Goal: Task Accomplishment & Management: Use online tool/utility

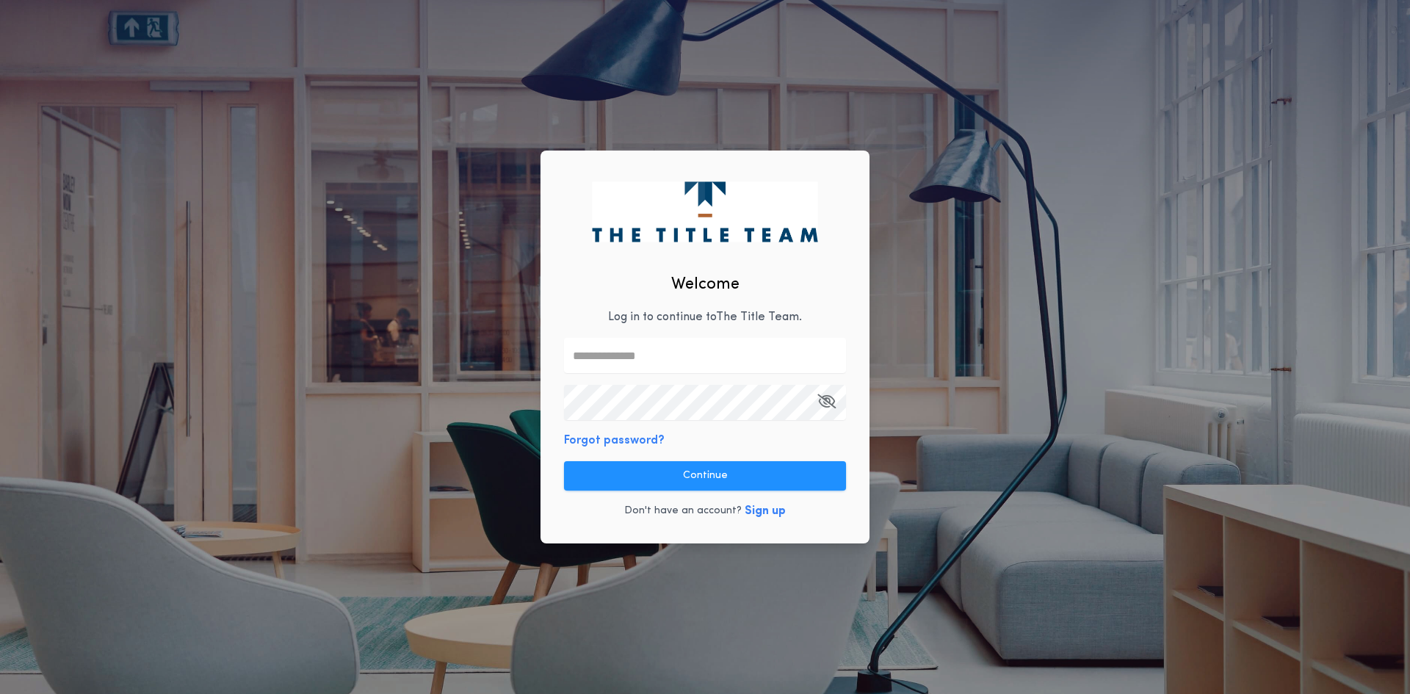
click at [609, 356] on input "text" at bounding box center [705, 355] width 282 height 35
type input "**********"
click at [828, 402] on icon "button" at bounding box center [827, 401] width 18 height 1
click at [828, 402] on icon "button" at bounding box center [827, 401] width 17 height 1
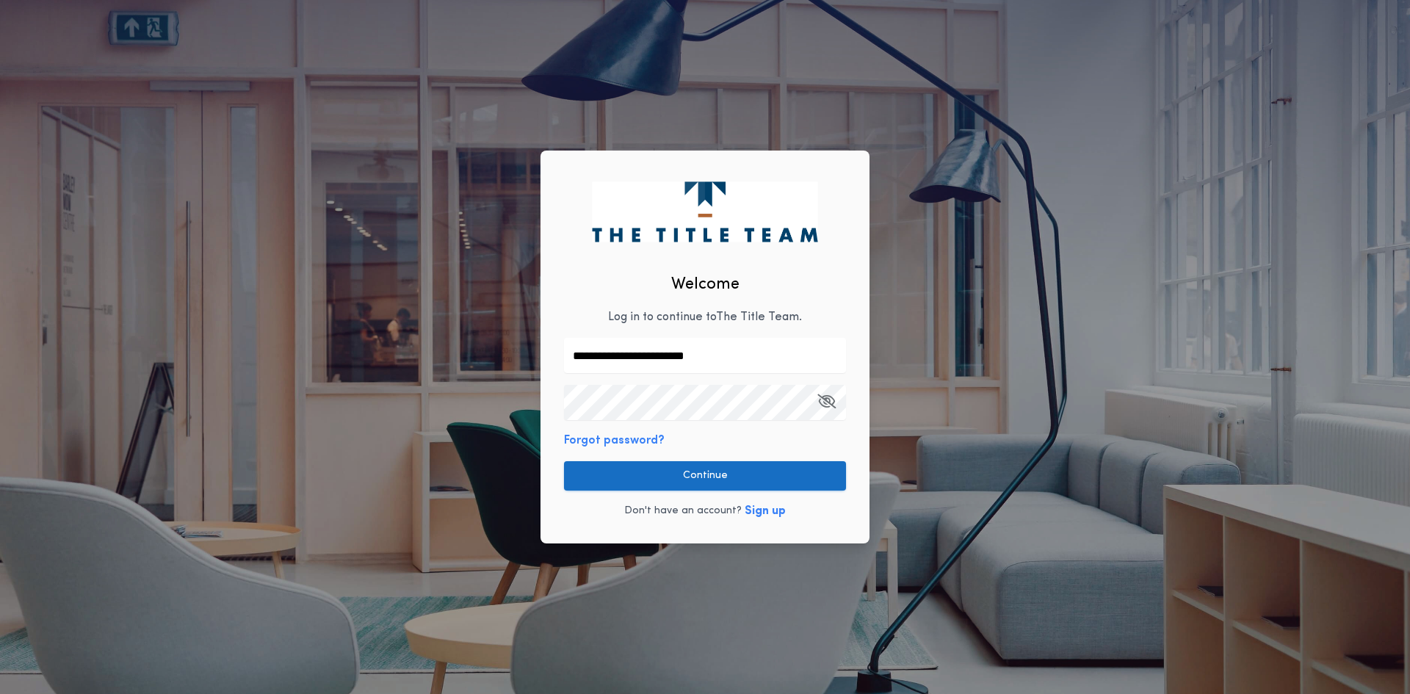
click at [693, 477] on button "Continue" at bounding box center [705, 475] width 282 height 29
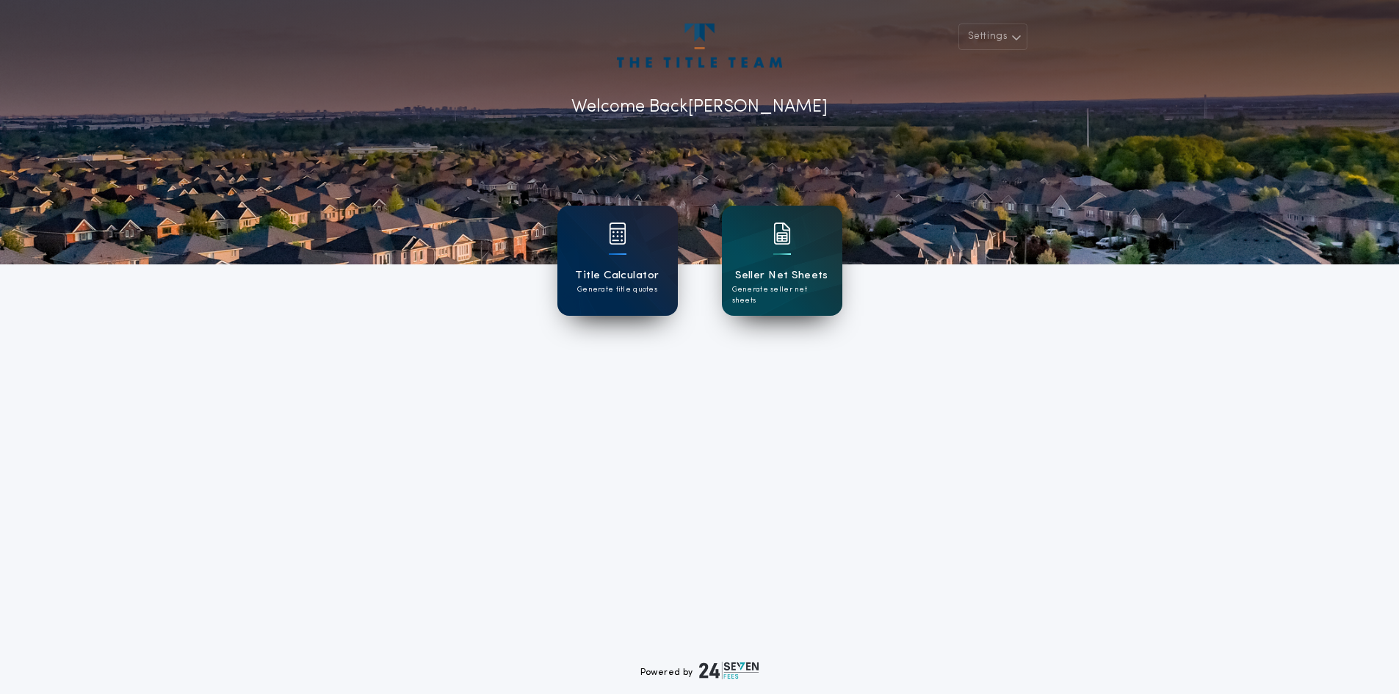
click at [602, 275] on h1 "Title Calculator" at bounding box center [617, 275] width 84 height 17
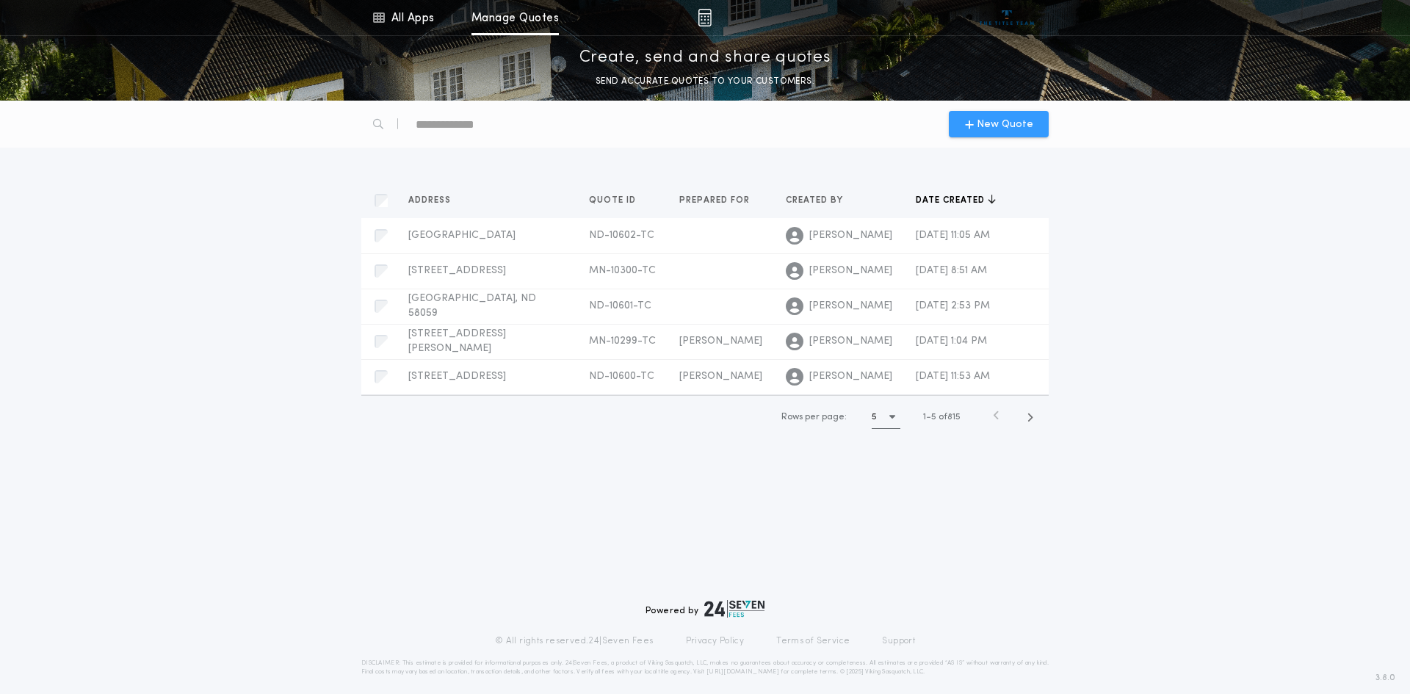
click at [1010, 127] on span "New Quote" at bounding box center [1005, 124] width 57 height 15
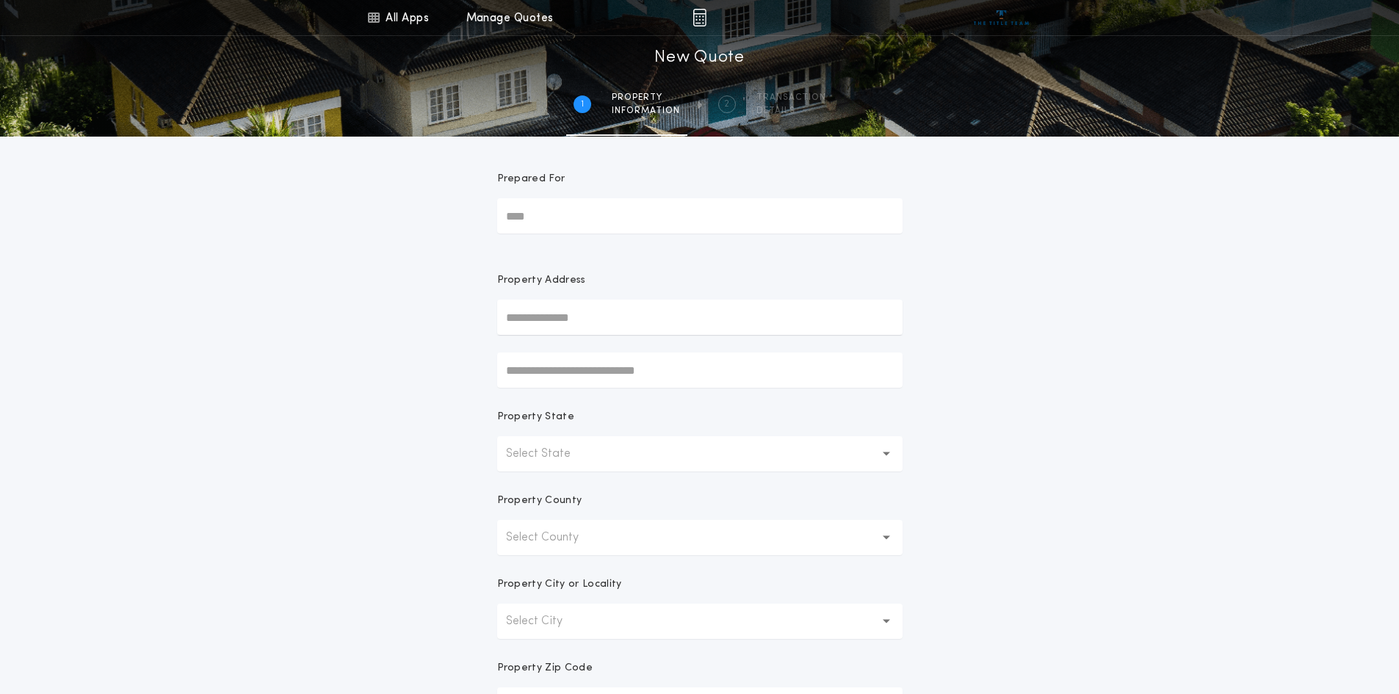
click at [554, 217] on input "Prepared For" at bounding box center [700, 215] width 406 height 35
type input "**********"
click at [532, 312] on input "text" at bounding box center [700, 317] width 406 height 35
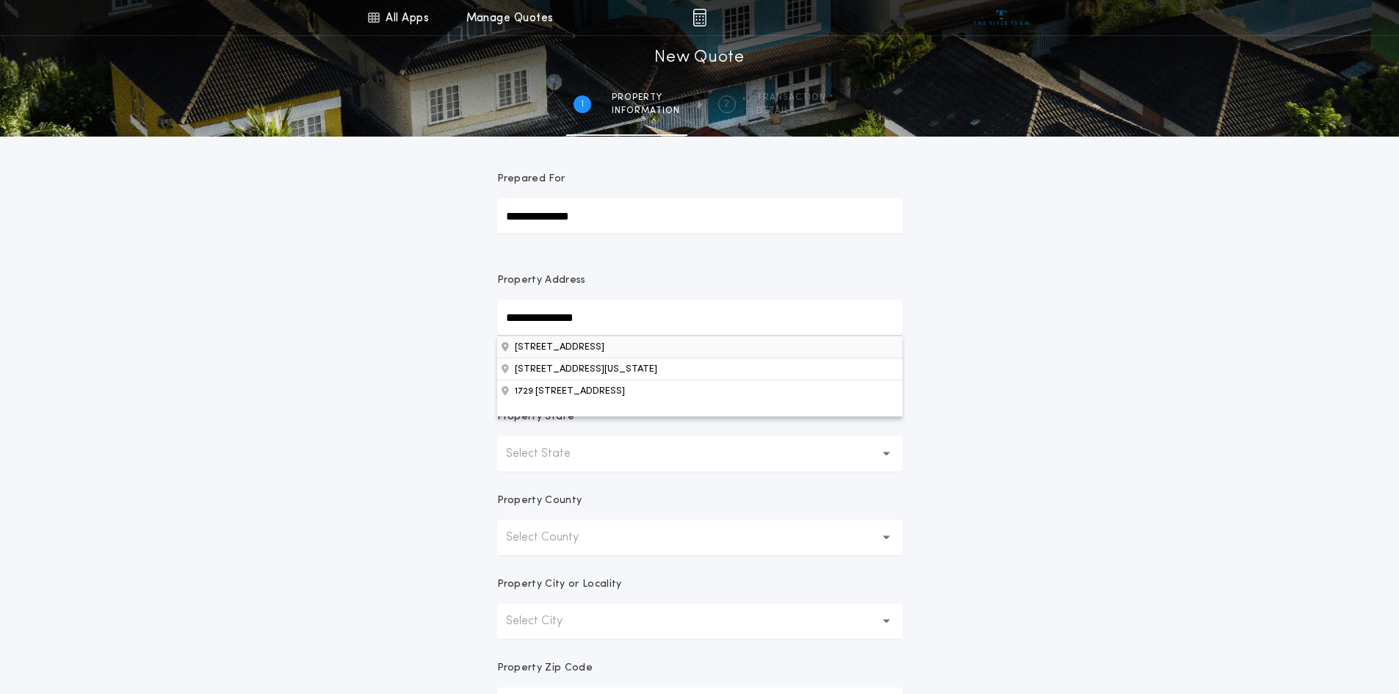
click at [569, 350] on button "[STREET_ADDRESS]" at bounding box center [700, 347] width 406 height 22
type input "**********"
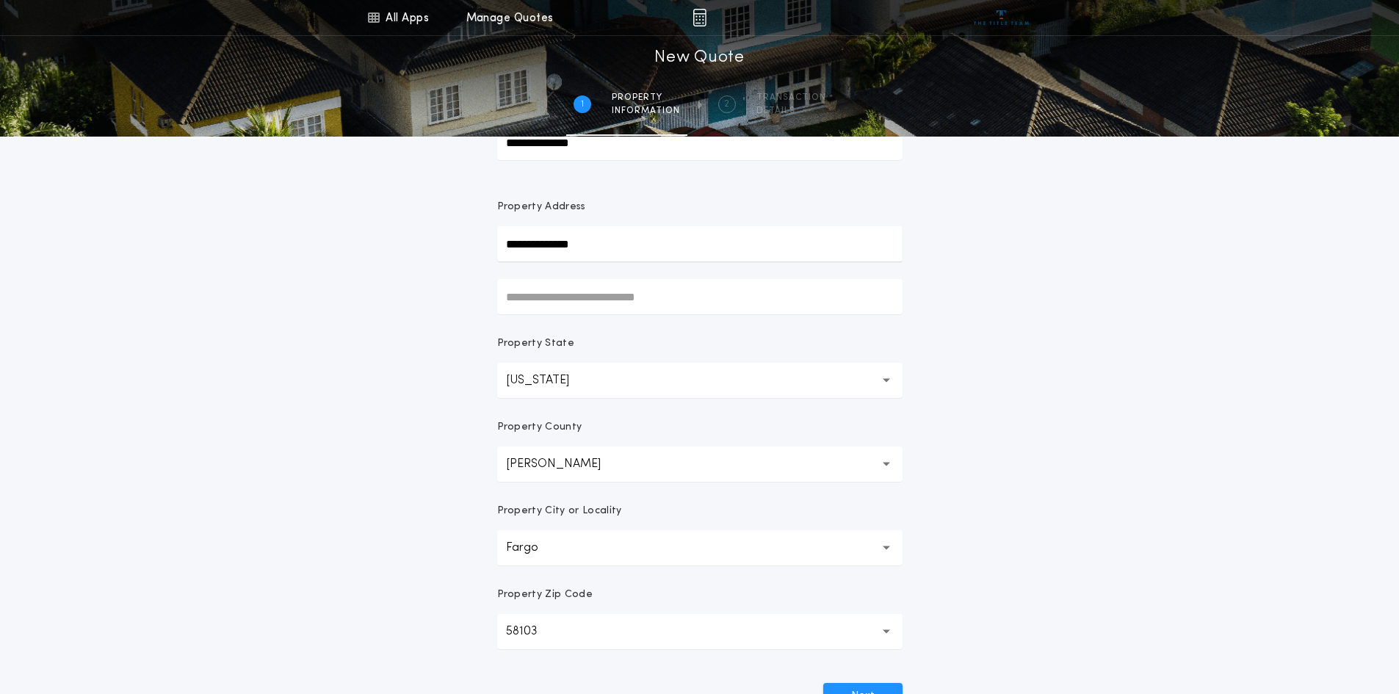
scroll to position [220, 0]
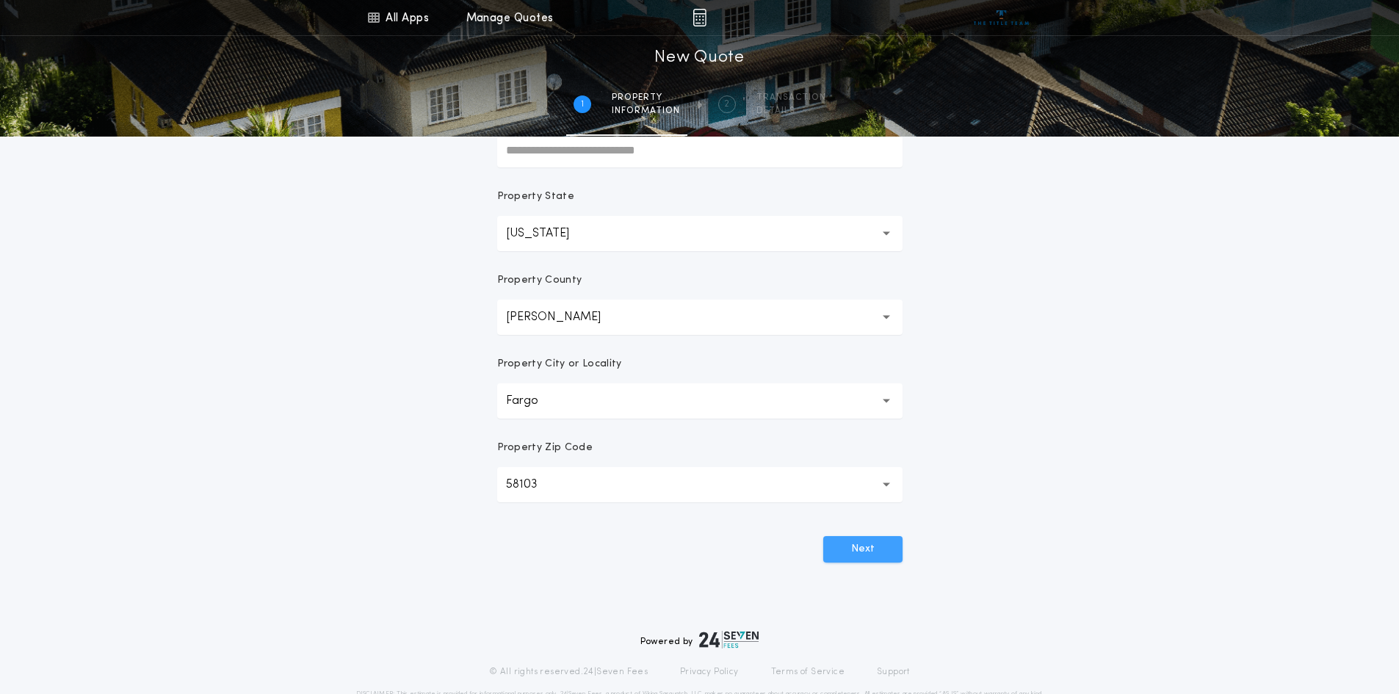
click at [867, 541] on button "Next" at bounding box center [863, 549] width 79 height 26
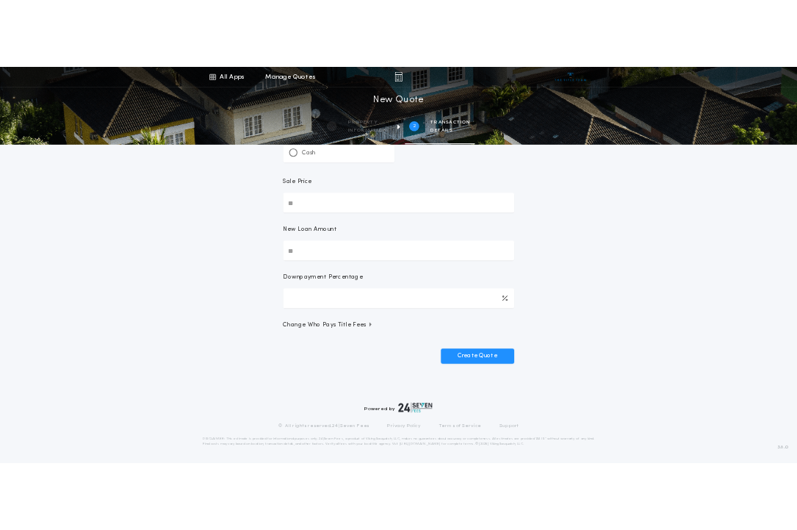
scroll to position [0, 0]
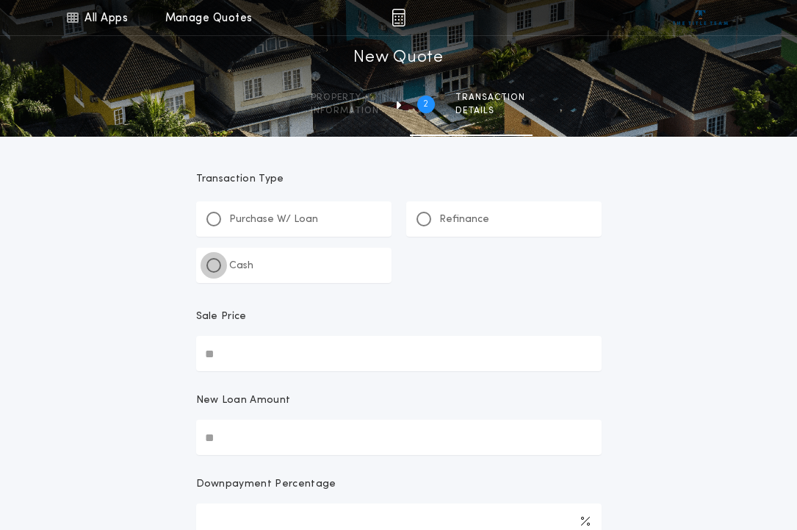
click at [215, 267] on div at bounding box center [213, 265] width 7 height 7
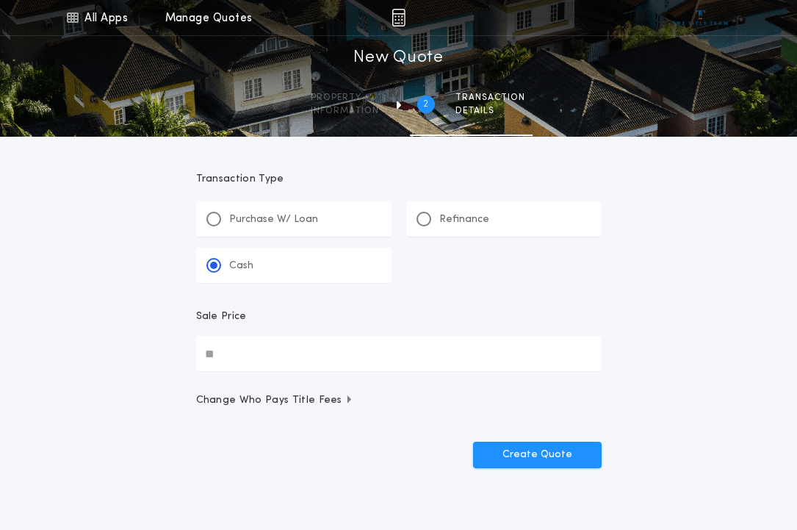
click at [232, 351] on input "Sale Price" at bounding box center [399, 353] width 406 height 35
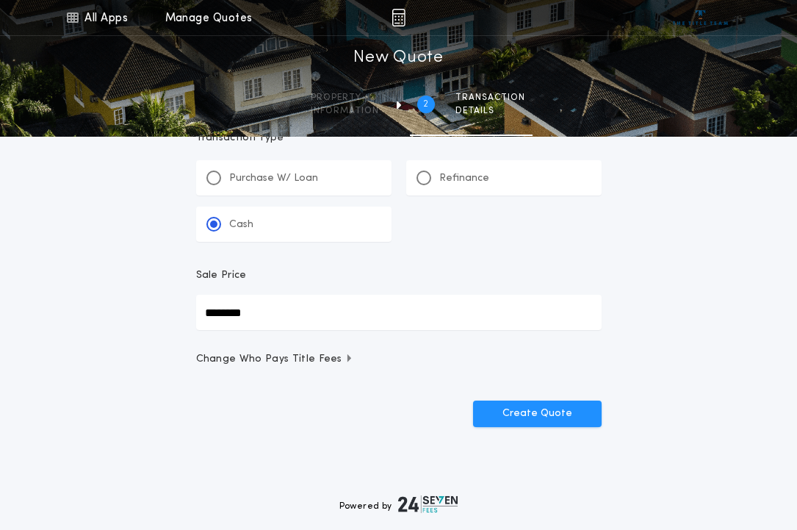
scroll to position [73, 0]
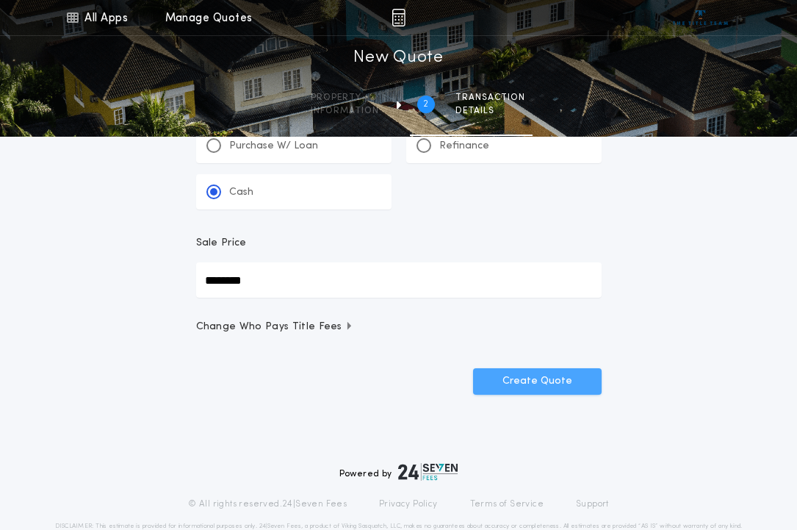
type input "********"
click at [521, 381] on button "Create Quote" at bounding box center [537, 381] width 129 height 26
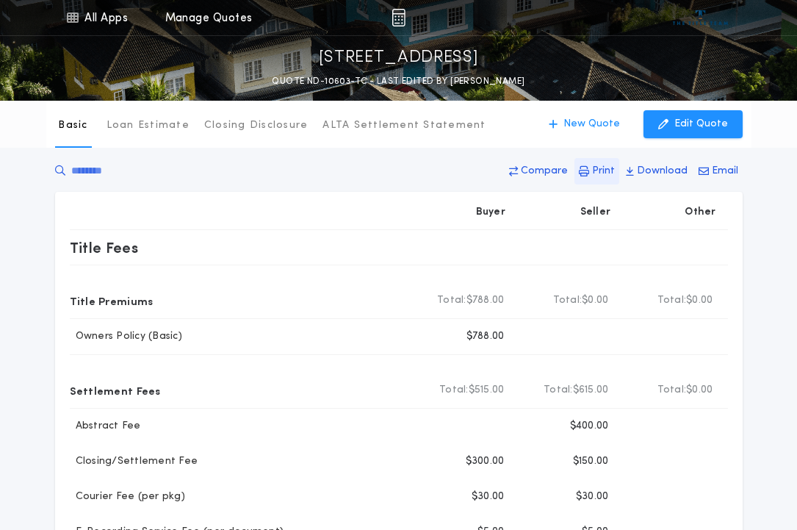
click at [598, 171] on p "Print" at bounding box center [603, 171] width 23 height 15
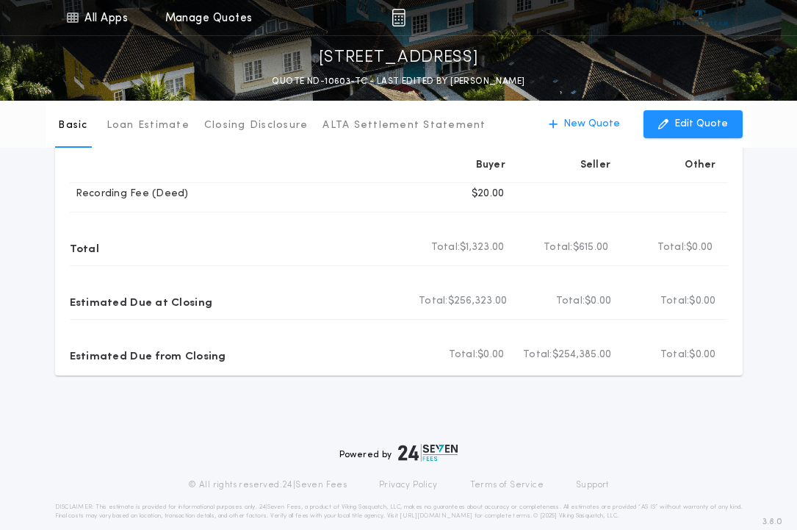
scroll to position [571, 0]
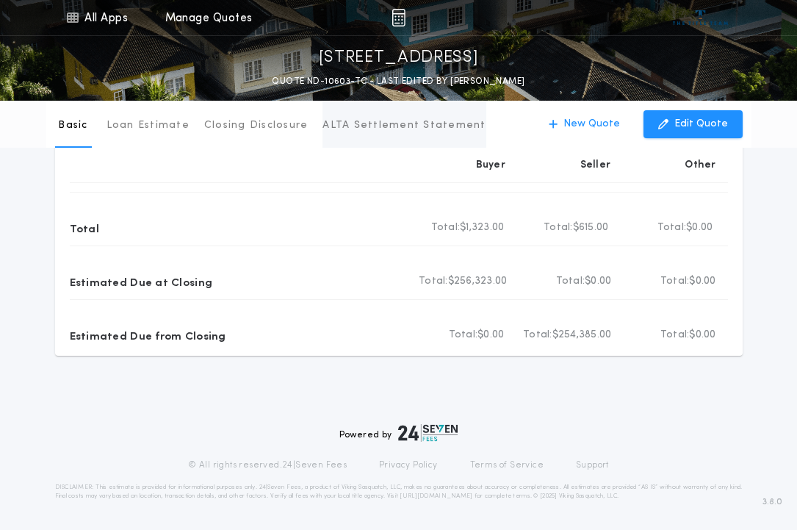
click at [386, 121] on p "ALTA Settlement Statement" at bounding box center [403, 125] width 163 height 15
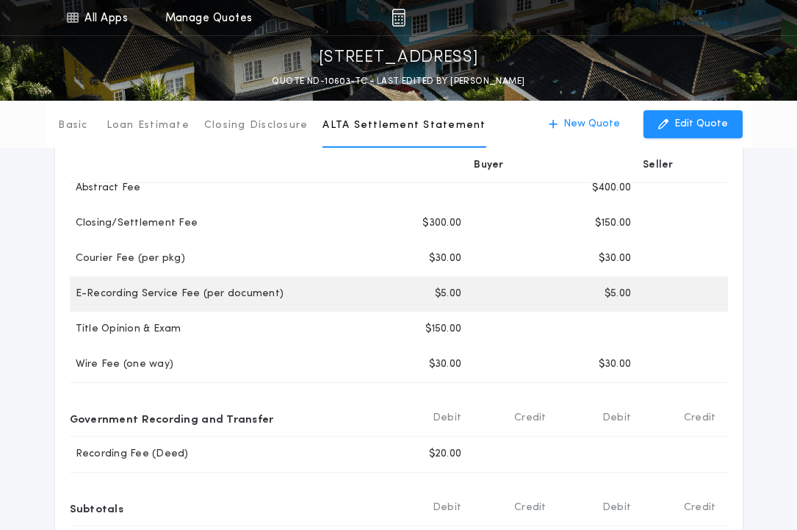
scroll to position [0, 0]
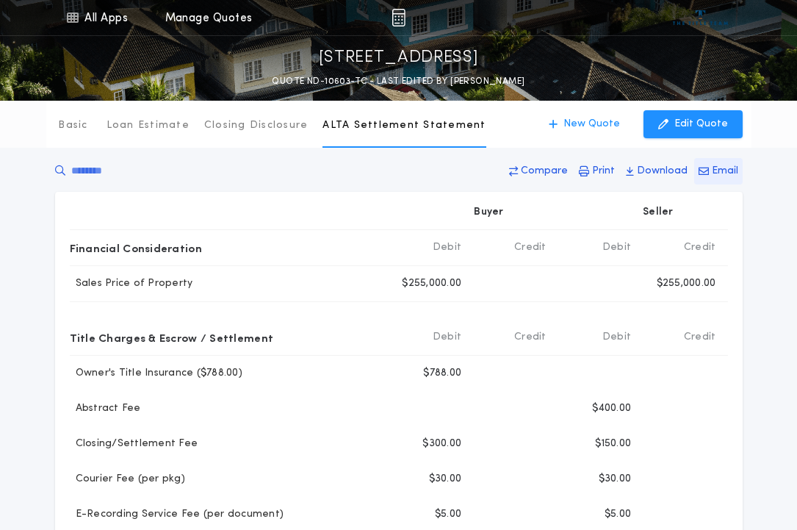
click at [724, 172] on p "Email" at bounding box center [725, 171] width 26 height 15
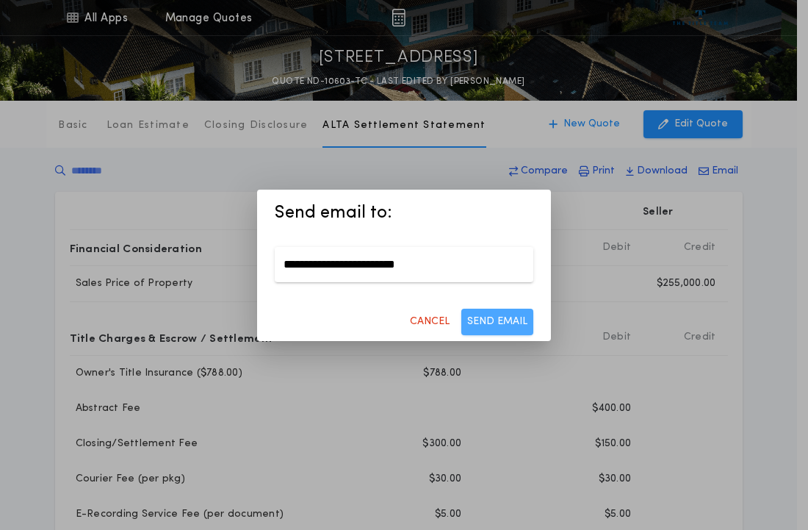
type input "**********"
click at [515, 319] on button "SEND EMAIL" at bounding box center [497, 322] width 72 height 26
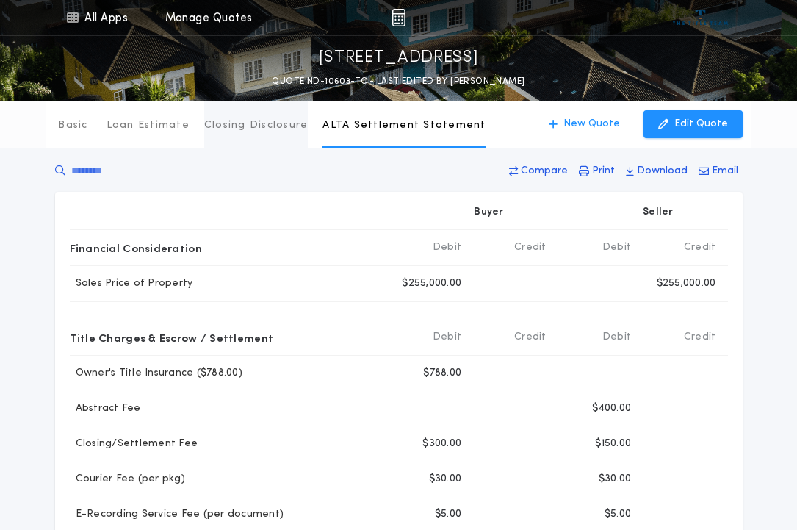
click at [248, 125] on p "Closing Disclosure" at bounding box center [256, 125] width 104 height 15
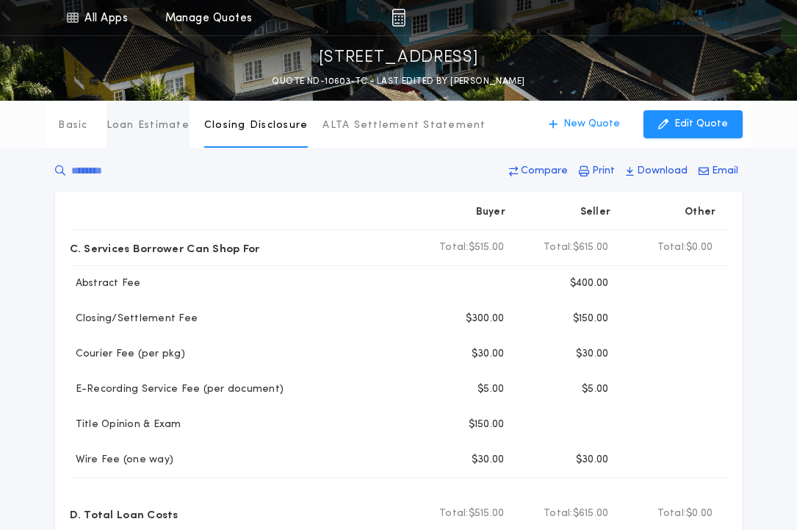
click at [140, 124] on p "Loan Estimate" at bounding box center [148, 125] width 83 height 15
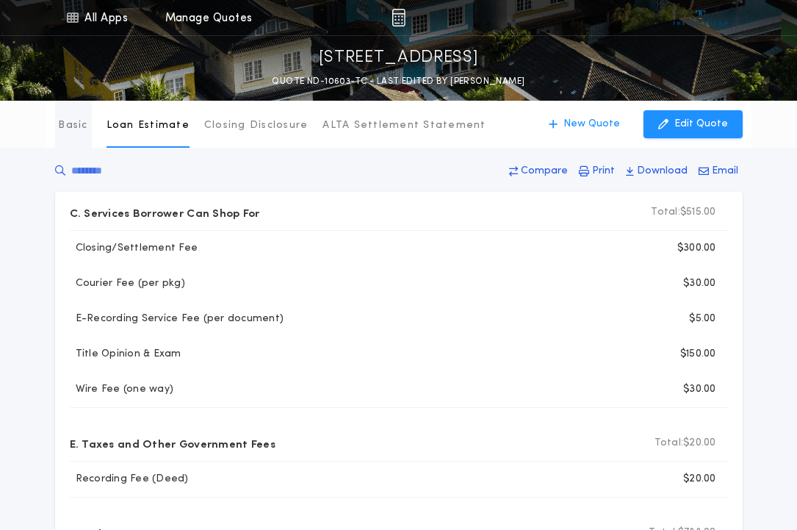
click at [76, 125] on p "Basic" at bounding box center [72, 125] width 29 height 15
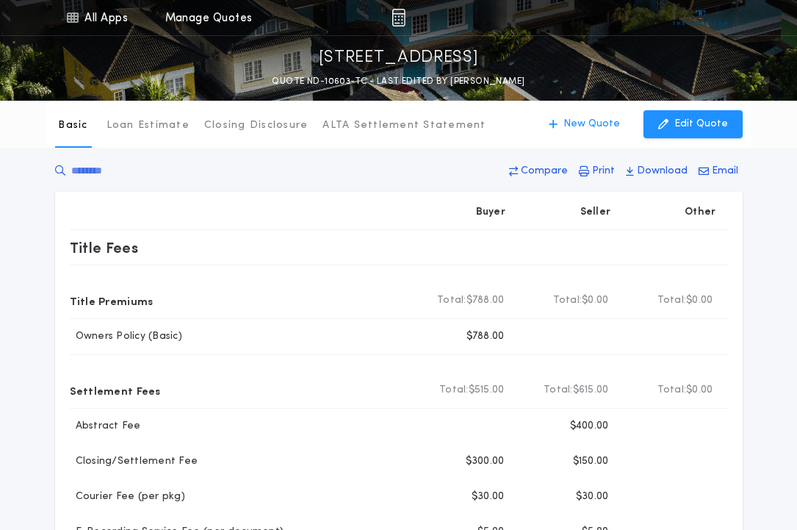
click at [400, 15] on img at bounding box center [399, 18] width 14 height 18
